Goal: Entertainment & Leisure: Consume media (video, audio)

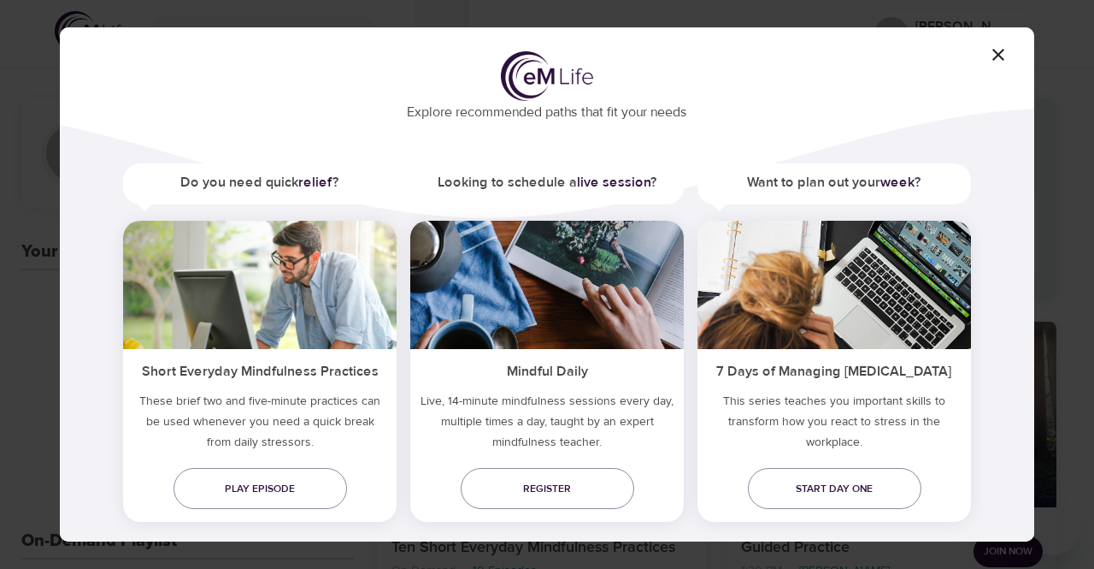
scroll to position [85, 0]
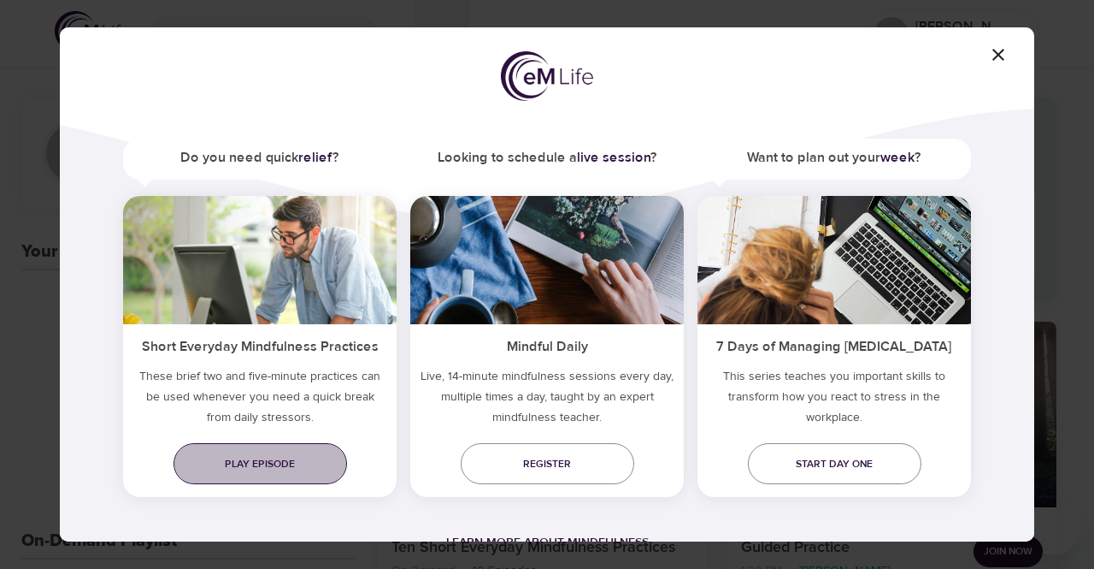
click at [238, 464] on span "Play episode" at bounding box center [260, 464] width 146 height 18
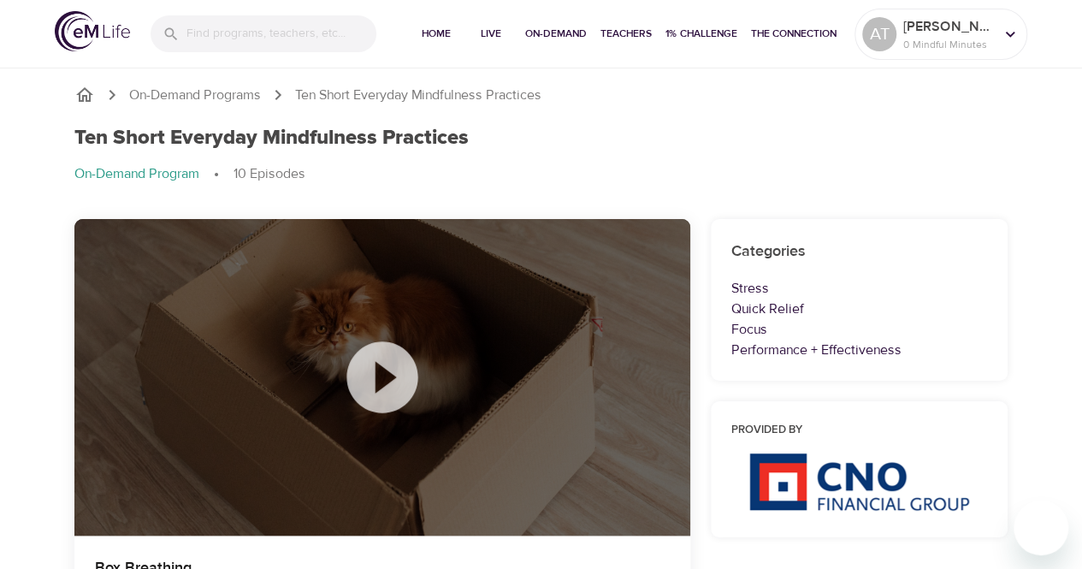
click at [376, 374] on icon at bounding box center [382, 377] width 86 height 86
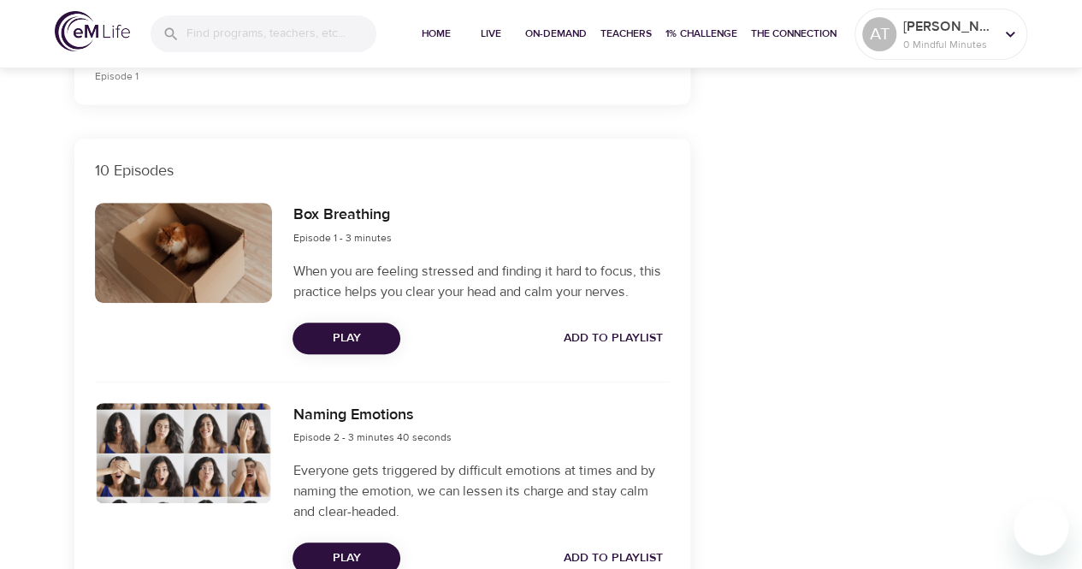
scroll to position [684, 0]
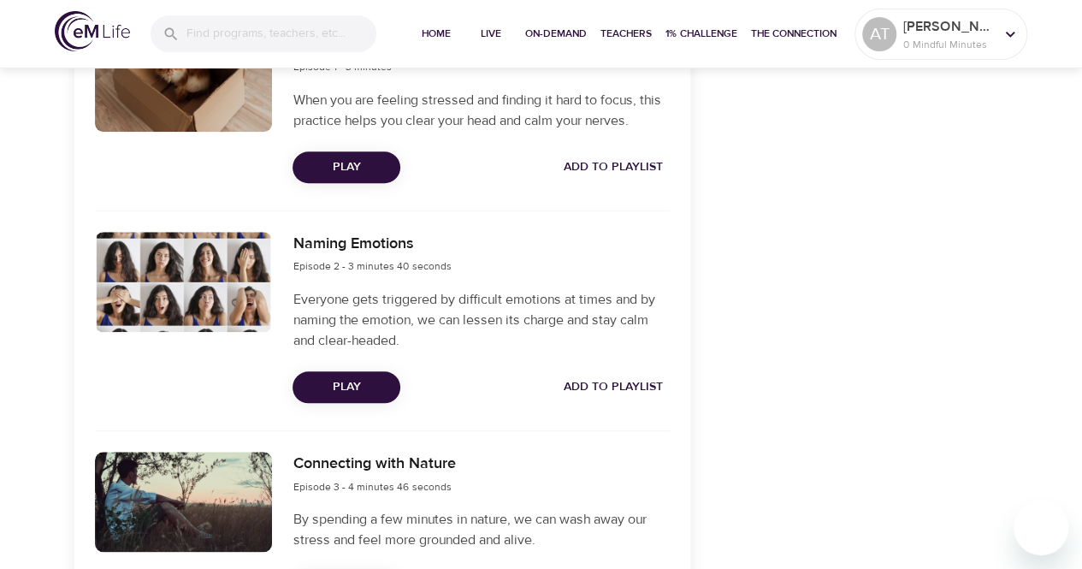
click at [363, 391] on span "Play" at bounding box center [346, 386] width 80 height 21
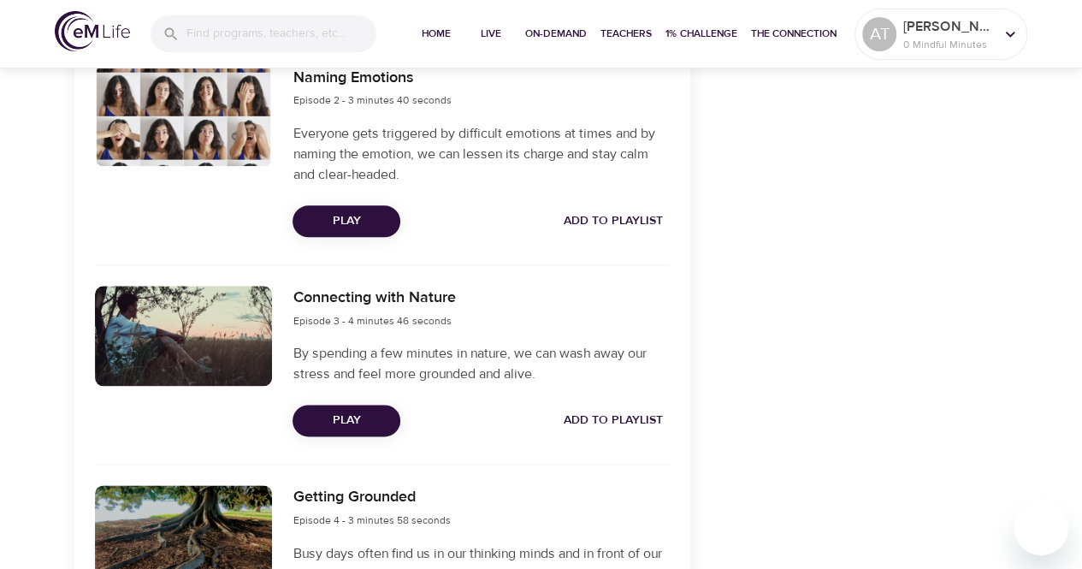
scroll to position [855, 0]
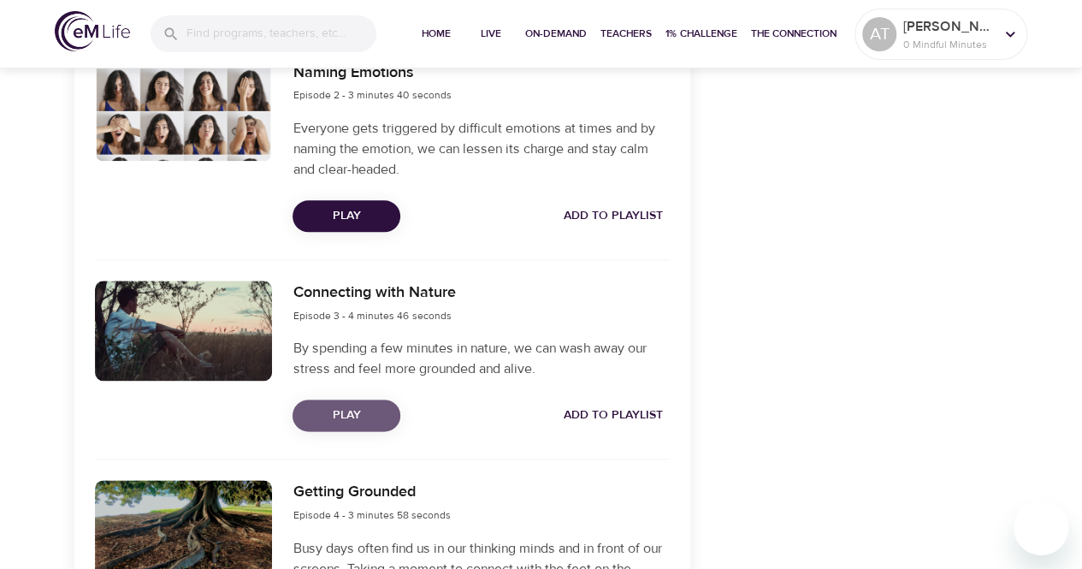
click at [315, 404] on button "Play" at bounding box center [346, 415] width 108 height 32
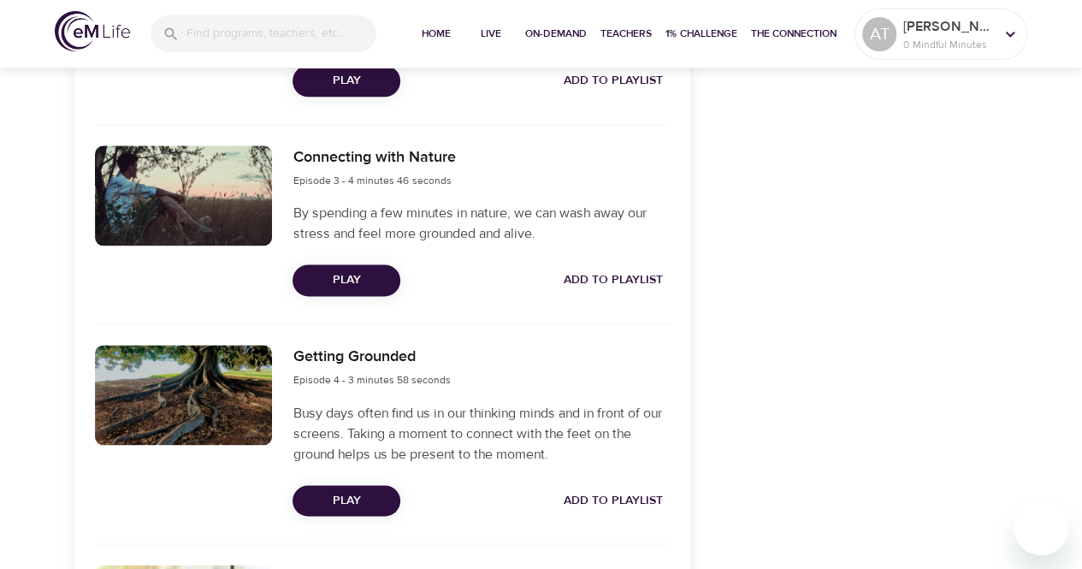
scroll to position [1026, 0]
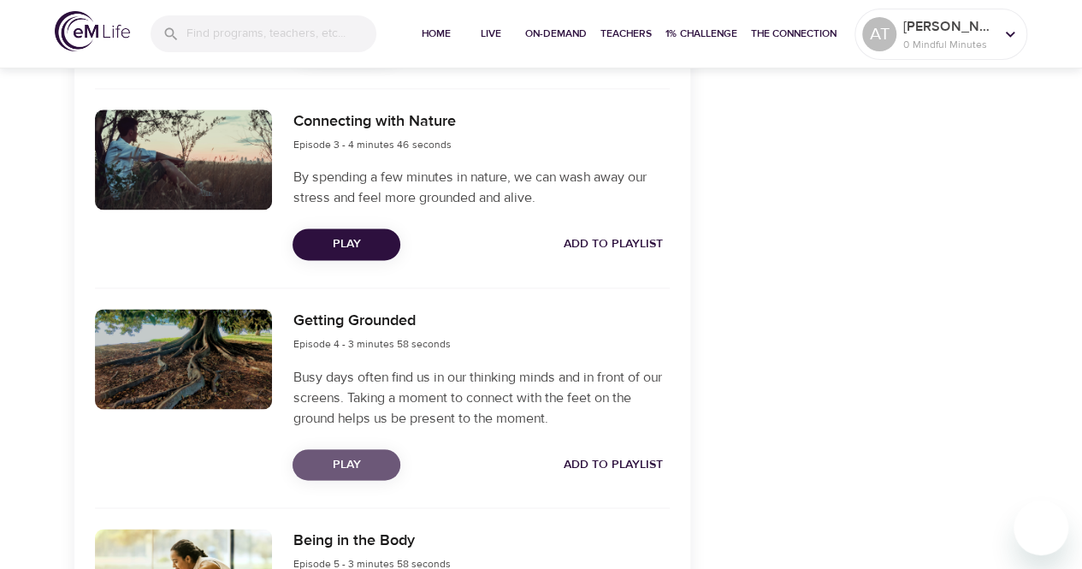
click at [370, 464] on span "Play" at bounding box center [346, 464] width 80 height 21
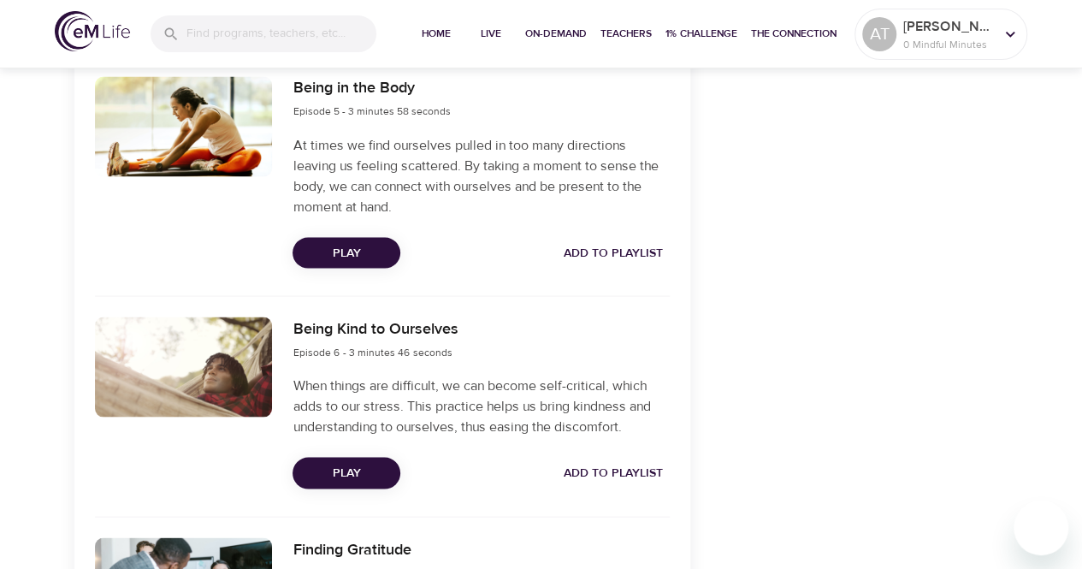
scroll to position [1368, 0]
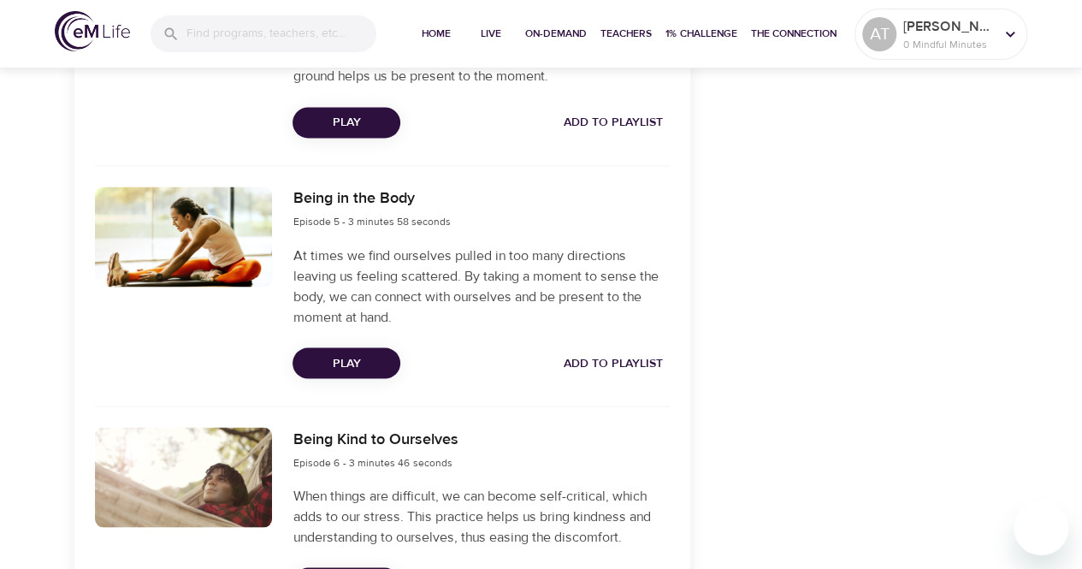
click at [351, 361] on span "Play" at bounding box center [346, 362] width 80 height 21
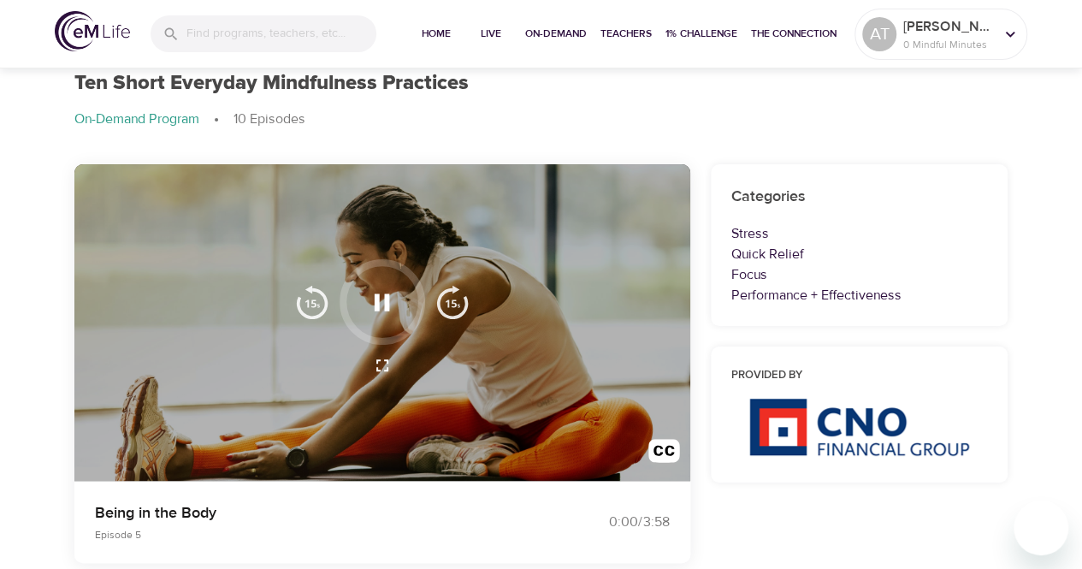
scroll to position [0, 0]
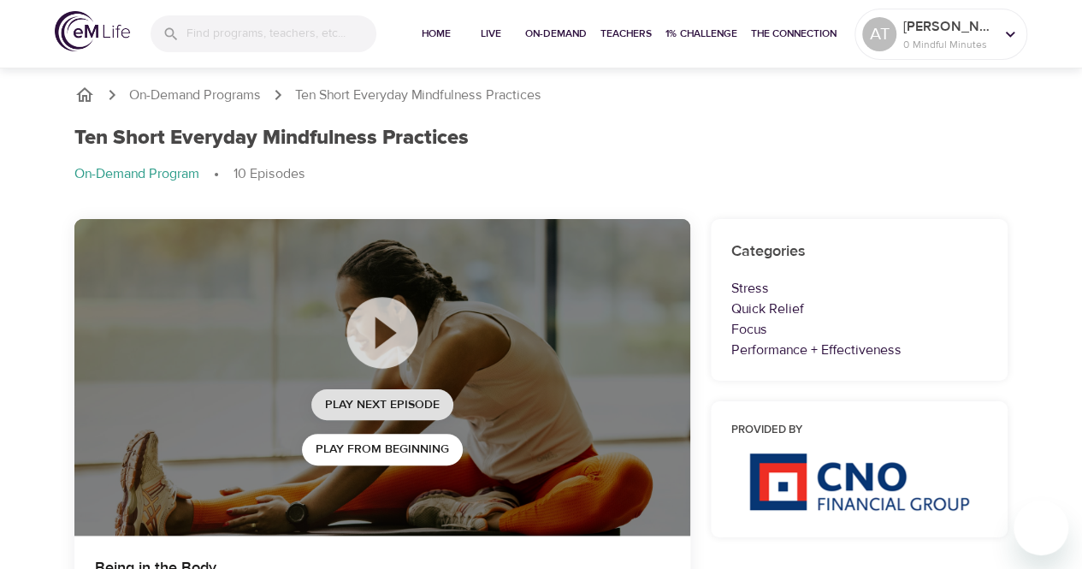
click at [357, 410] on span "Play Next Episode" at bounding box center [382, 404] width 115 height 21
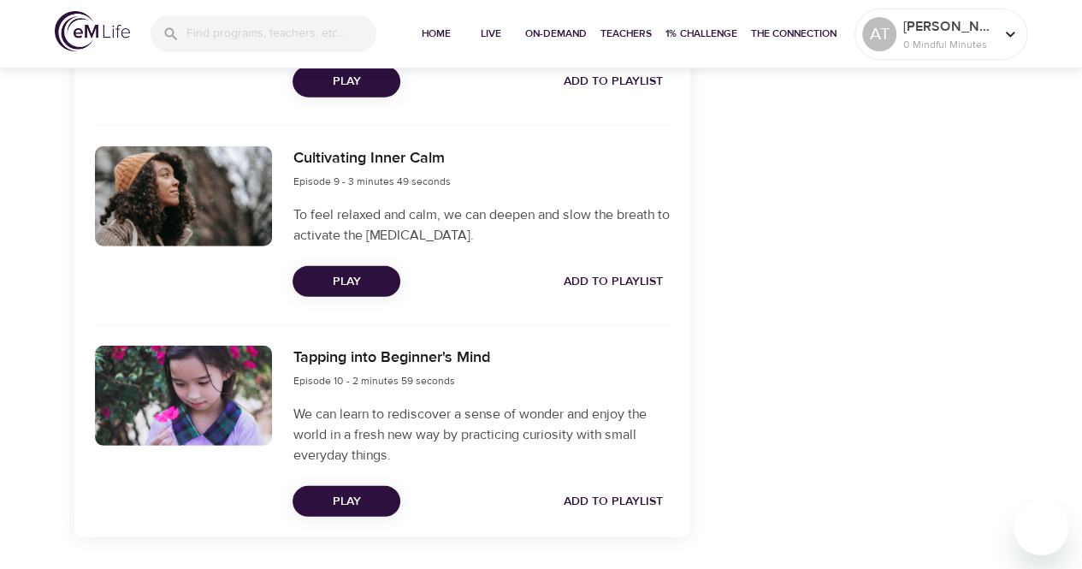
scroll to position [2341, 0]
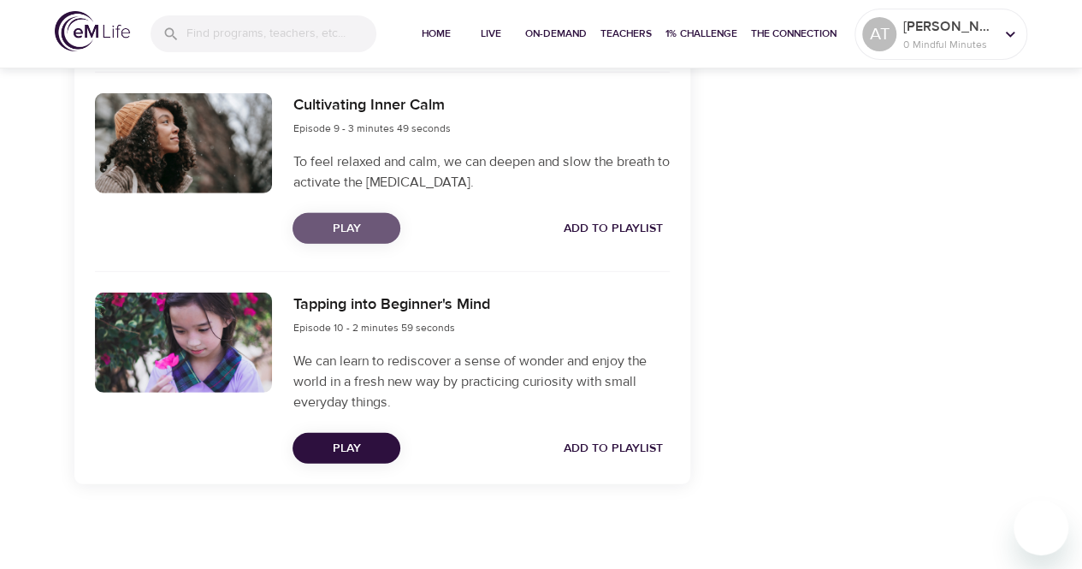
click at [354, 227] on span "Play" at bounding box center [346, 228] width 80 height 21
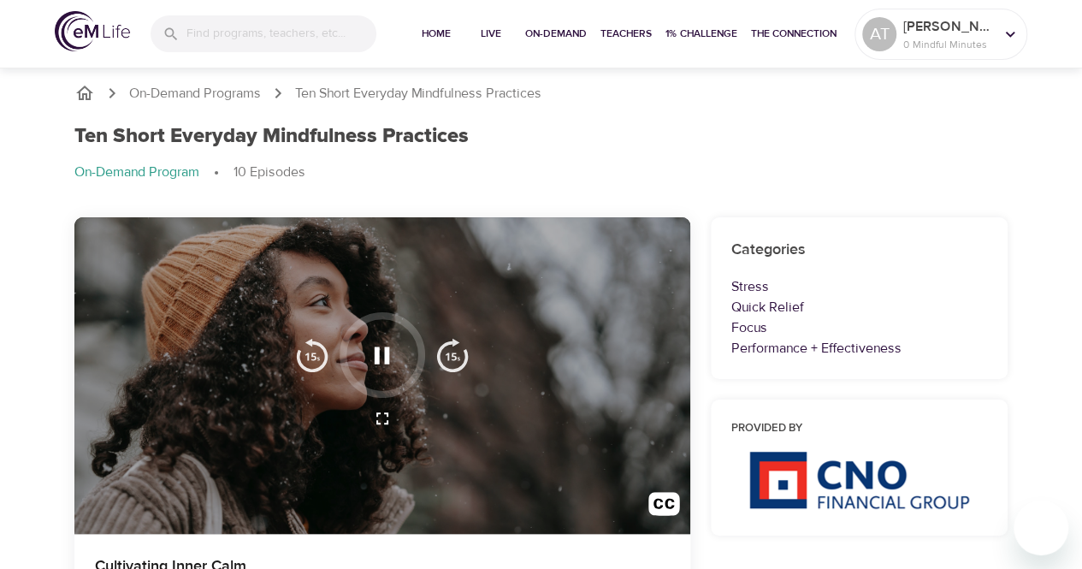
scroll to position [0, 0]
